Goal: Task Accomplishment & Management: Complete application form

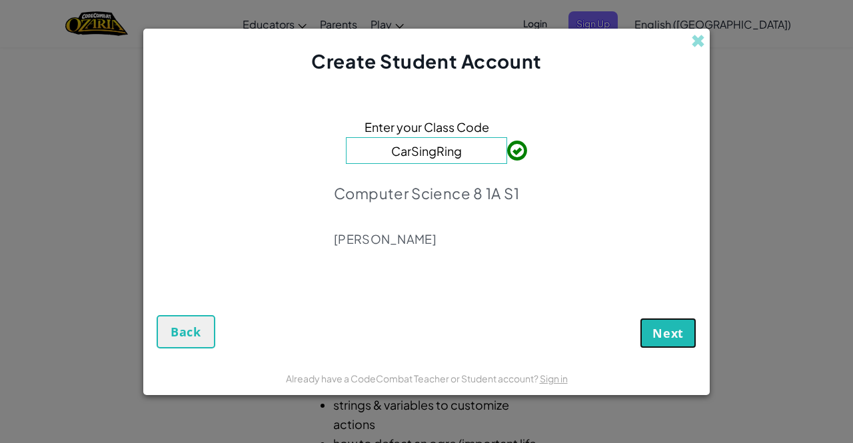
click at [672, 338] on span "Next" at bounding box center [668, 333] width 31 height 16
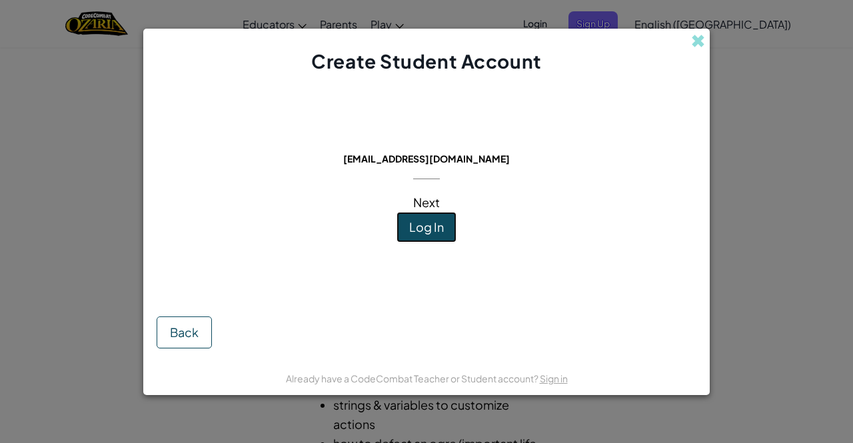
click at [421, 233] on span "Log In" at bounding box center [426, 226] width 35 height 15
